Goal: Task Accomplishment & Management: Manage account settings

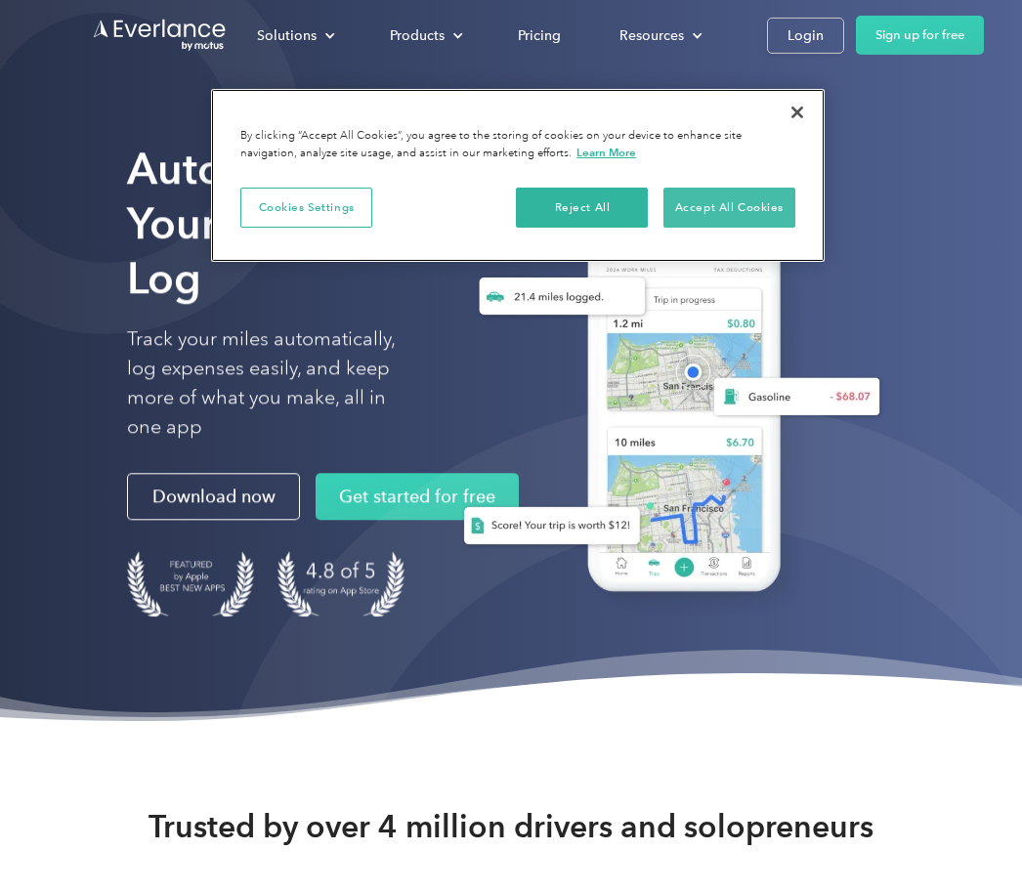
click at [764, 202] on button "Accept All Cookies" at bounding box center [729, 208] width 132 height 41
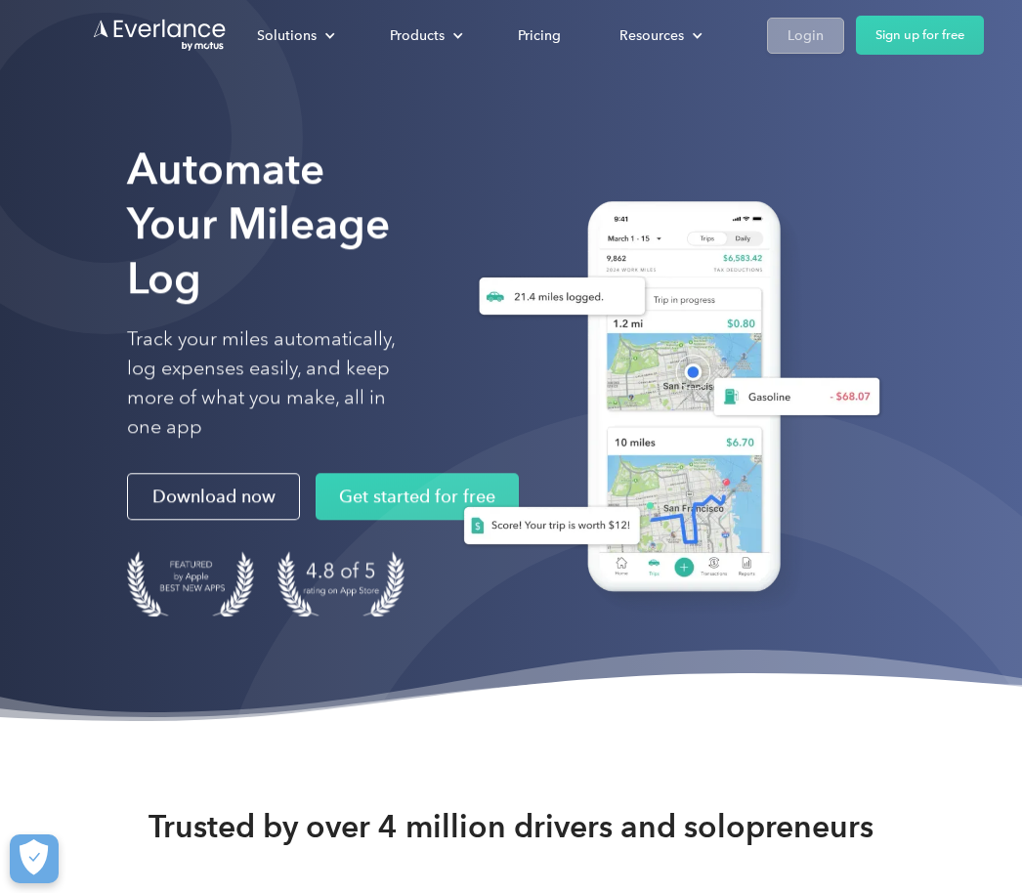
click at [812, 37] on div "Login" at bounding box center [806, 35] width 36 height 24
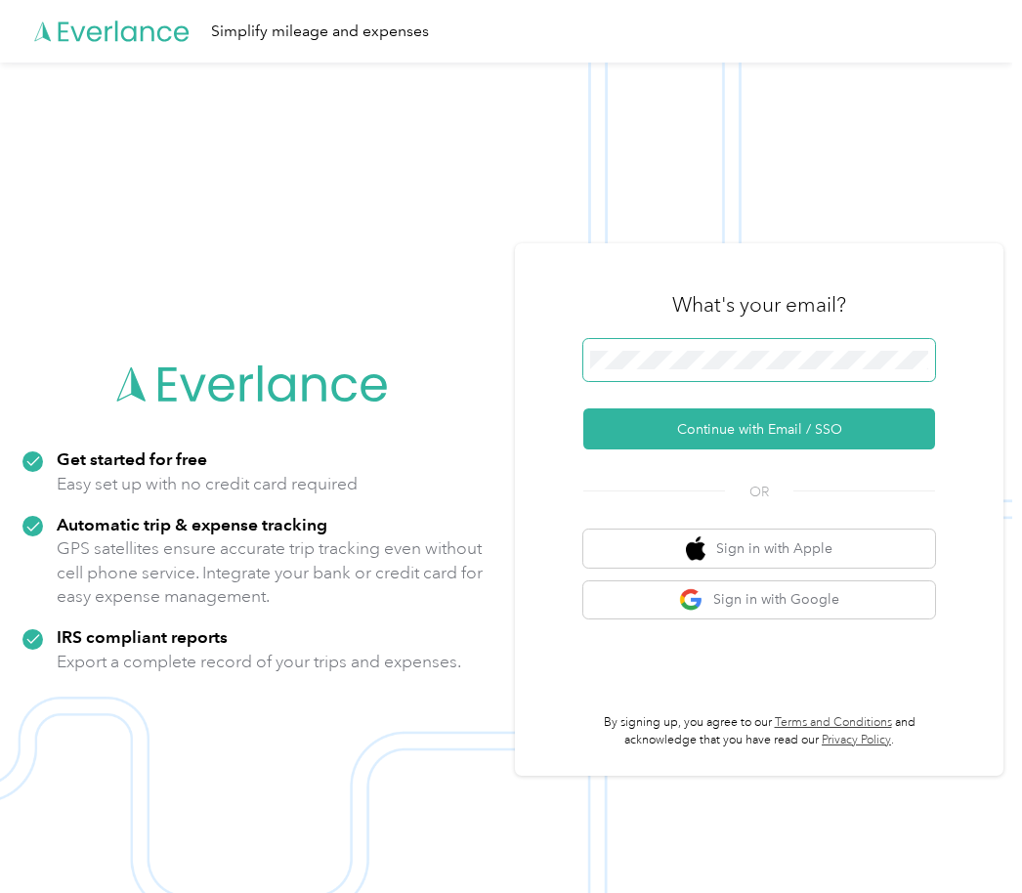
click at [766, 449] on button "Continue with Email / SSO" at bounding box center [759, 428] width 352 height 41
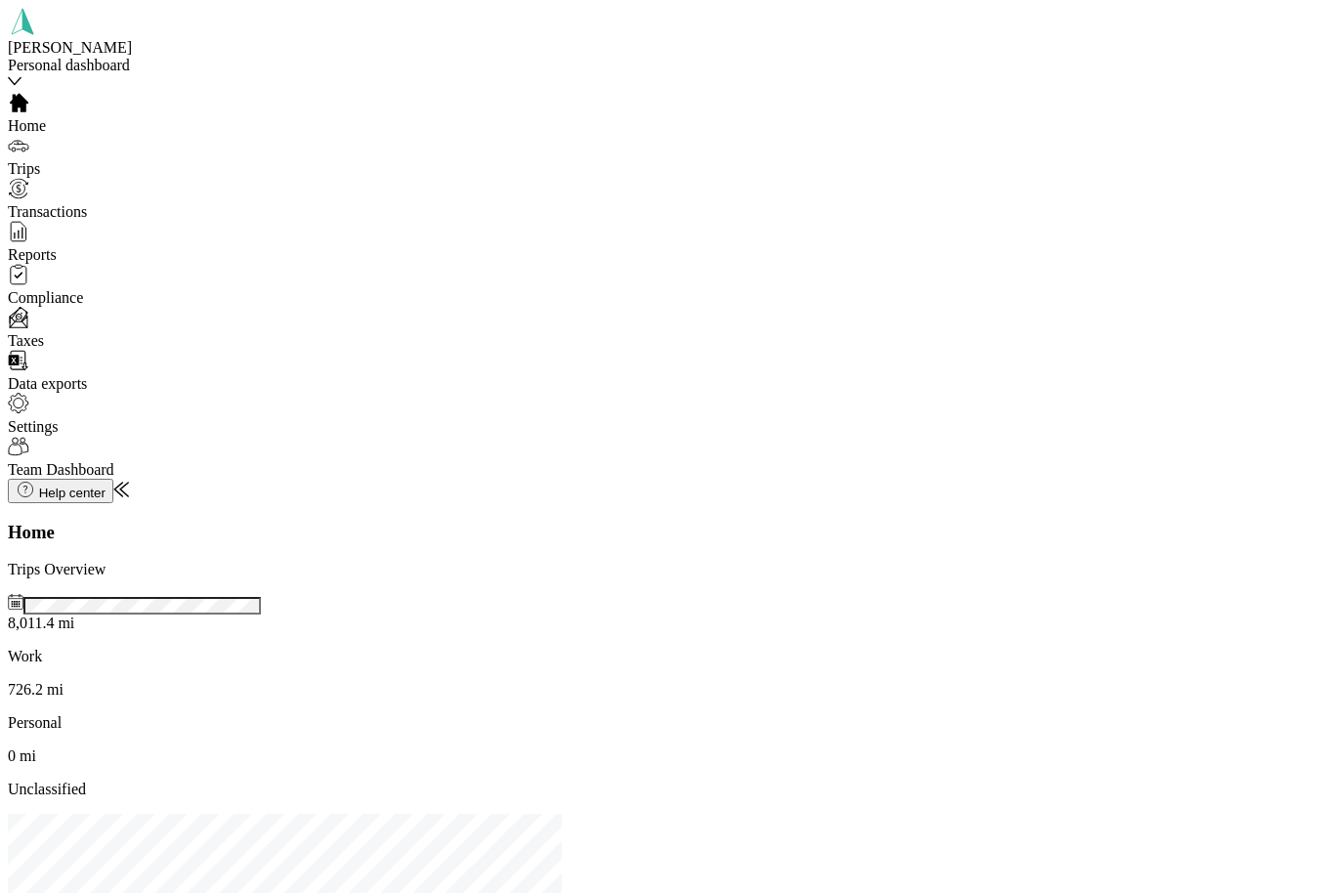
click at [185, 55] on div "[PERSON_NAME] Personal dashboard" at bounding box center [145, 56] width 274 height 35
click at [193, 125] on div "Team dashboard" at bounding box center [216, 116] width 407 height 18
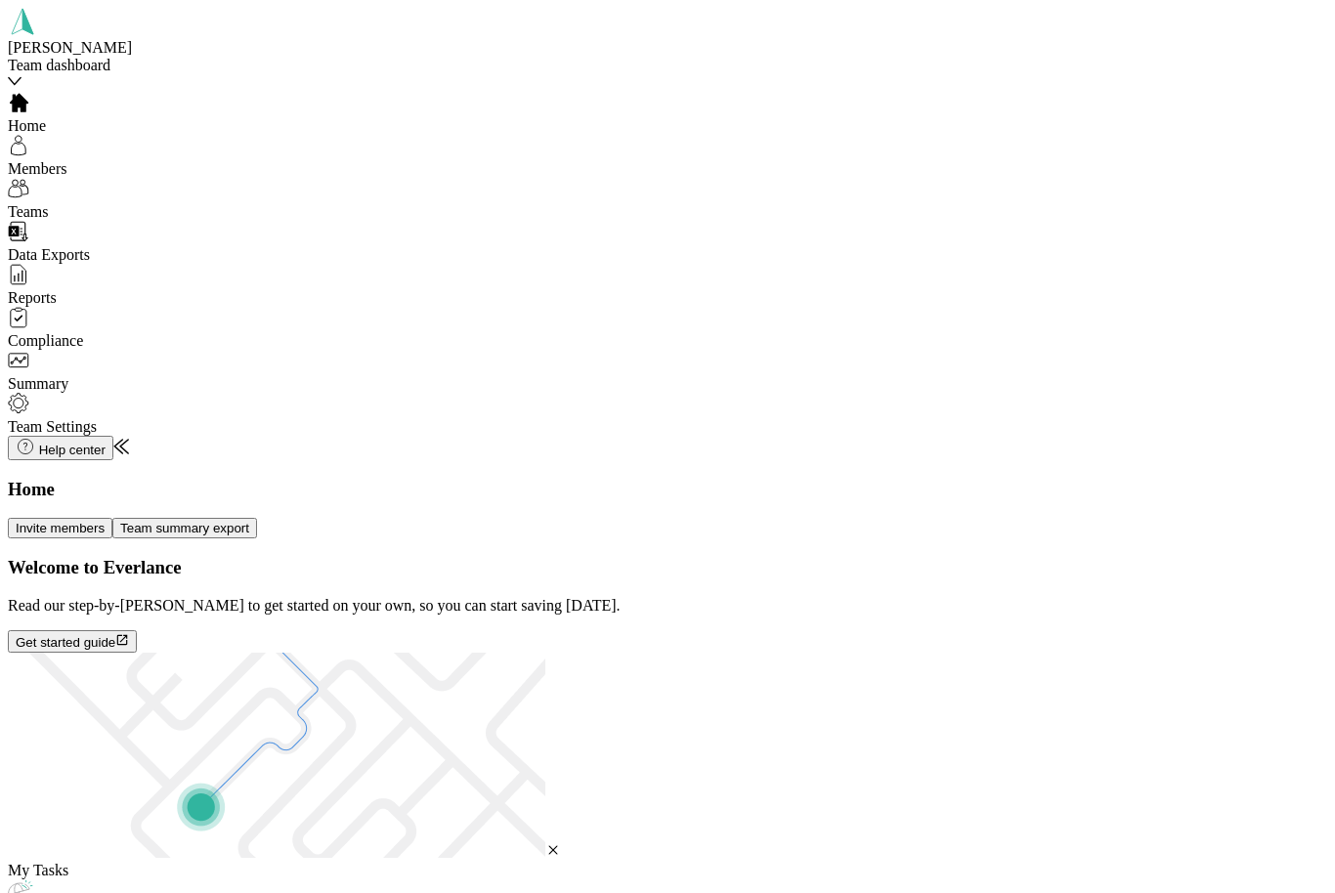
click at [128, 162] on div "Members" at bounding box center [145, 156] width 274 height 43
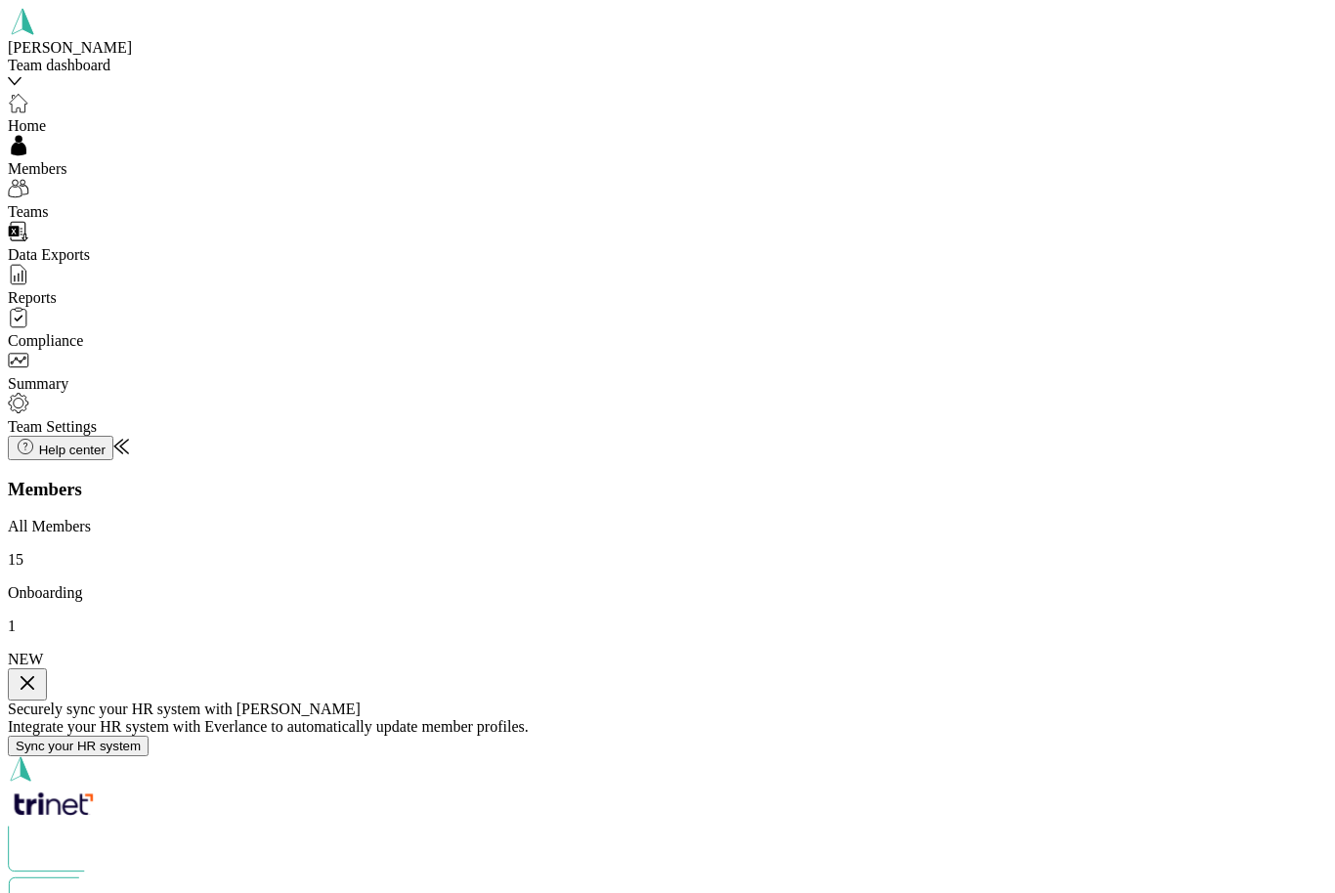
scroll to position [489, 0]
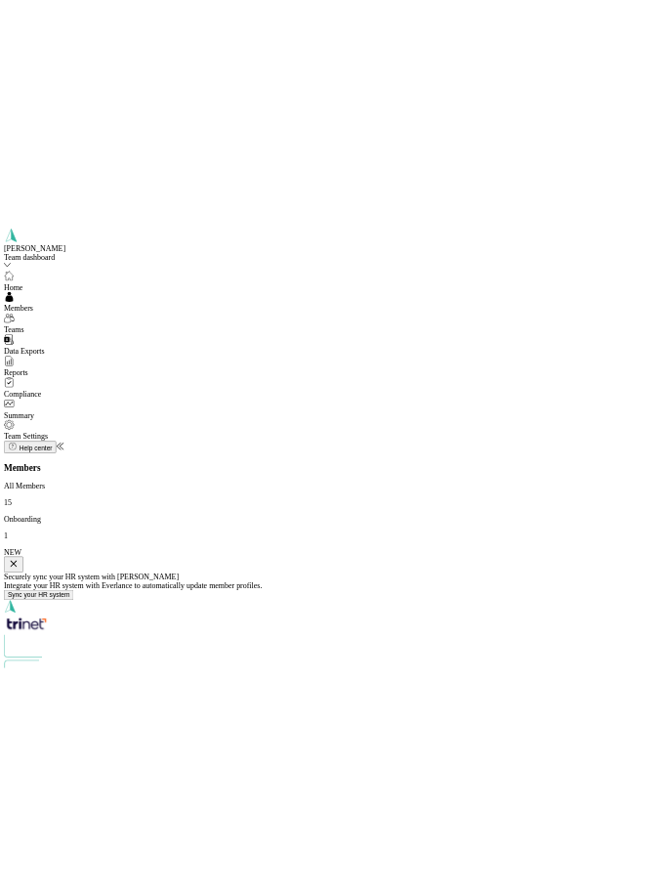
scroll to position [0, 285]
